Goal: Use online tool/utility: Utilize a website feature to perform a specific function

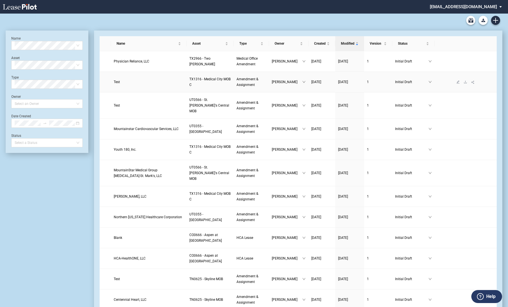
click at [116, 81] on span "Test" at bounding box center [117, 82] width 6 height 4
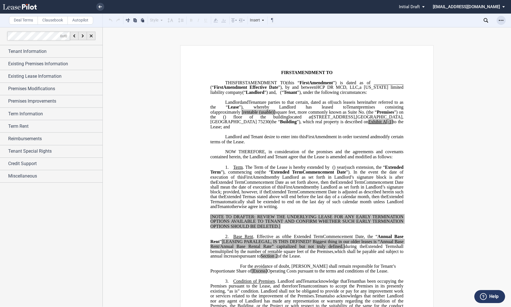
click at [502, 21] on icon "Open Lease options menu" at bounding box center [501, 20] width 5 height 5
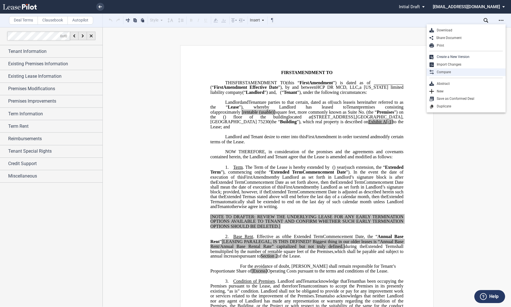
click at [454, 70] on div "Compare" at bounding box center [468, 72] width 69 height 5
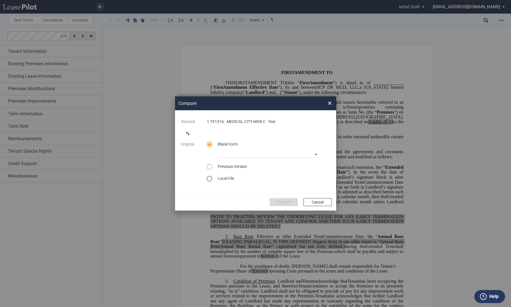
click at [207, 178] on div "select word doc" at bounding box center [210, 179] width 6 height 6
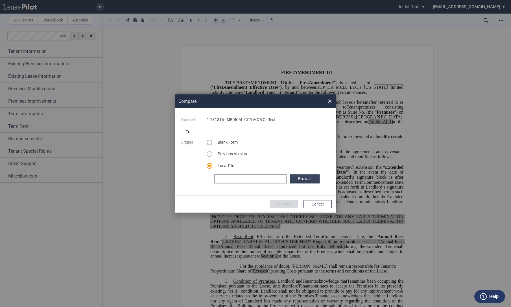
click at [300, 175] on label "Browse" at bounding box center [304, 178] width 29 height 9
click at [185, 132] on md-icon "switch comparison direction" at bounding box center [188, 131] width 7 height 7
click at [287, 200] on button "Compare" at bounding box center [284, 204] width 28 height 8
